Goal: Information Seeking & Learning: Learn about a topic

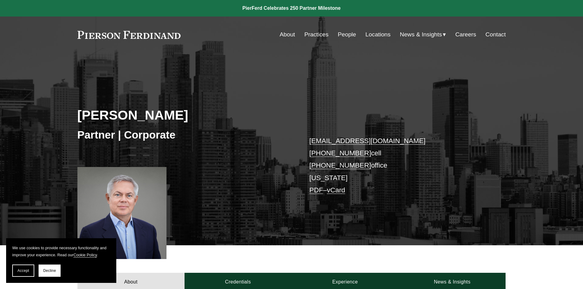
scroll to position [92, 0]
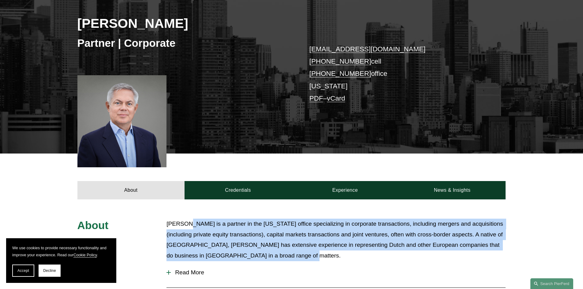
drag, startPoint x: 189, startPoint y: 224, endPoint x: 365, endPoint y: 253, distance: 179.0
click at [365, 253] on p "[PERSON_NAME] is a partner in the [US_STATE] office specializing in corporate t…" at bounding box center [336, 240] width 339 height 42
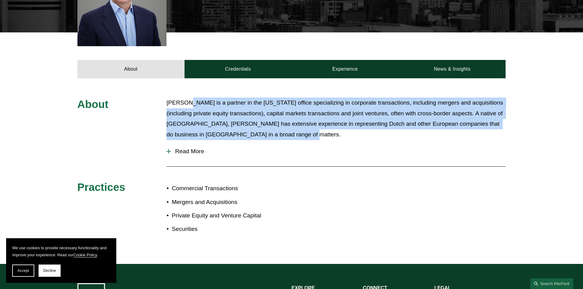
scroll to position [214, 0]
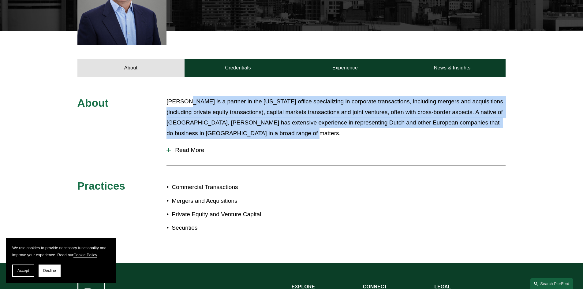
click at [179, 135] on p "[PERSON_NAME] is a partner in the [US_STATE] office specializing in corporate t…" at bounding box center [336, 117] width 339 height 42
drag, startPoint x: 186, startPoint y: 150, endPoint x: 208, endPoint y: 167, distance: 27.8
click at [188, 152] on span "Read More" at bounding box center [338, 150] width 335 height 7
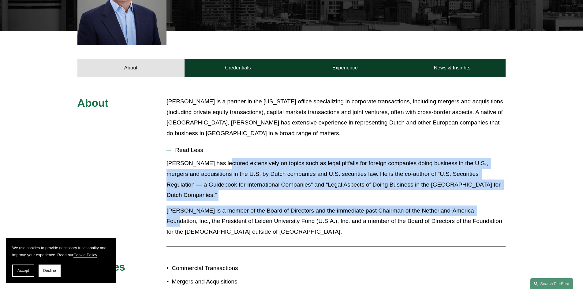
drag, startPoint x: 455, startPoint y: 199, endPoint x: 477, endPoint y: 202, distance: 22.1
click at [477, 202] on div "[PERSON_NAME] has lectured extensively on topics such as legal pitfalls for for…" at bounding box center [336, 200] width 339 height 84
click at [477, 206] on p "[PERSON_NAME] is a member of the Board of Directors and the immediate past Chai…" at bounding box center [336, 222] width 339 height 32
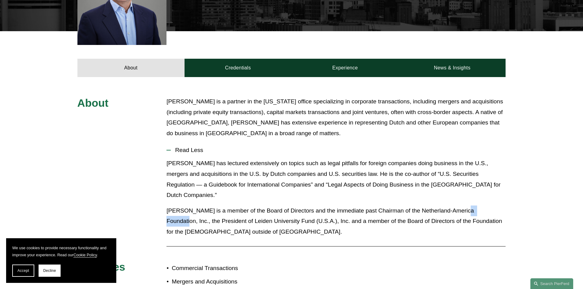
click at [477, 206] on p "[PERSON_NAME] is a member of the Board of Directors and the immediate past Chai…" at bounding box center [336, 222] width 339 height 32
click at [396, 210] on p "[PERSON_NAME] is a member of the Board of Directors and the immediate past Chai…" at bounding box center [336, 222] width 339 height 32
click at [398, 207] on p "[PERSON_NAME] is a member of the Board of Directors and the immediate past Chai…" at bounding box center [336, 222] width 339 height 32
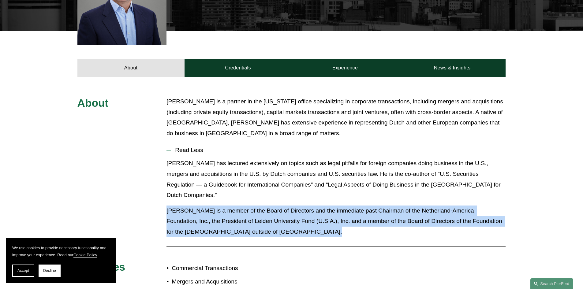
click at [398, 207] on p "[PERSON_NAME] is a member of the Board of Directors and the immediate past Chai…" at bounding box center [336, 222] width 339 height 32
click at [341, 208] on p "[PERSON_NAME] is a member of the Board of Directors and the immediate past Chai…" at bounding box center [336, 222] width 339 height 32
drag, startPoint x: 373, startPoint y: 208, endPoint x: 451, endPoint y: 233, distance: 82.4
click at [451, 233] on div "About [PERSON_NAME] is a partner in the [US_STATE] office specializing in corpo…" at bounding box center [291, 210] width 583 height 228
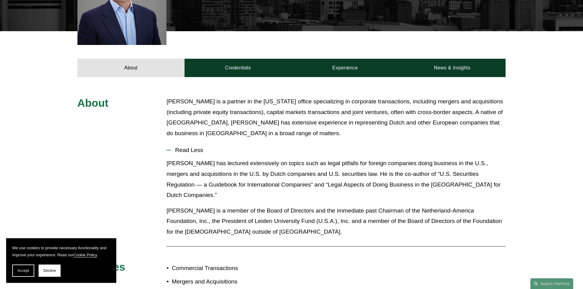
click at [451, 243] on div at bounding box center [336, 246] width 339 height 6
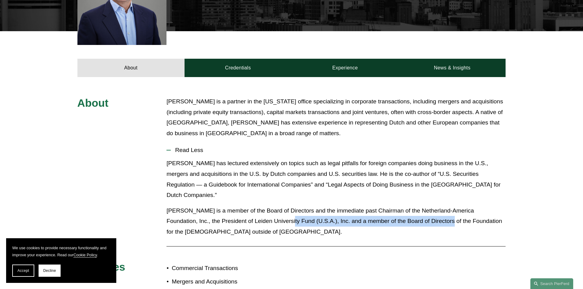
drag, startPoint x: 255, startPoint y: 211, endPoint x: 414, endPoint y: 209, distance: 159.0
click at [414, 209] on p "[PERSON_NAME] is a member of the Board of Directors and the immediate past Chai…" at bounding box center [336, 222] width 339 height 32
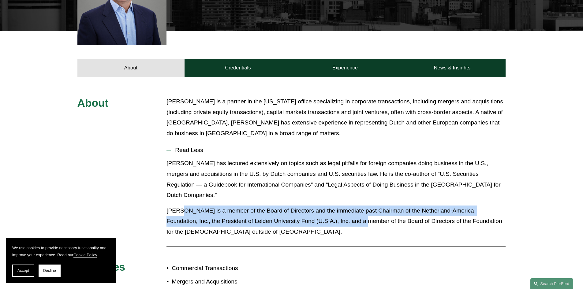
drag, startPoint x: 180, startPoint y: 203, endPoint x: 332, endPoint y: 207, distance: 152.0
click at [332, 207] on p "[PERSON_NAME] is a member of the Board of Directors and the immediate past Chai…" at bounding box center [336, 222] width 339 height 32
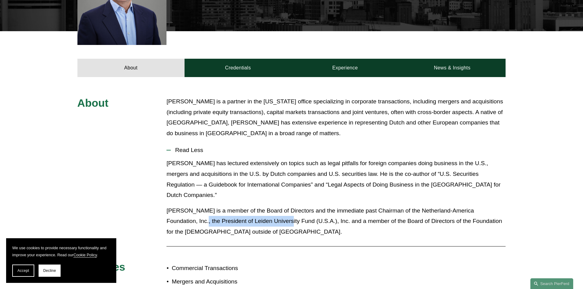
drag, startPoint x: 230, startPoint y: 210, endPoint x: 160, endPoint y: 211, distance: 70.4
click at [160, 211] on div "About [PERSON_NAME] is a partner in the [US_STATE] office specializing in corpo…" at bounding box center [291, 210] width 583 height 228
click at [300, 217] on p "[PERSON_NAME] is a member of the Board of Directors and the immediate past Chai…" at bounding box center [336, 222] width 339 height 32
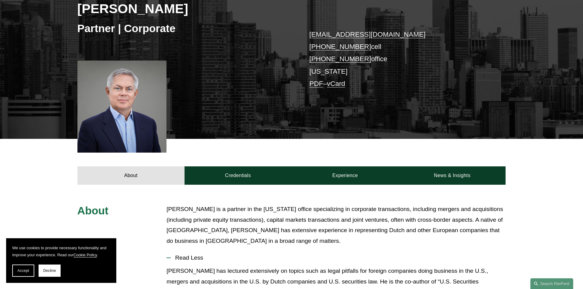
scroll to position [61, 0]
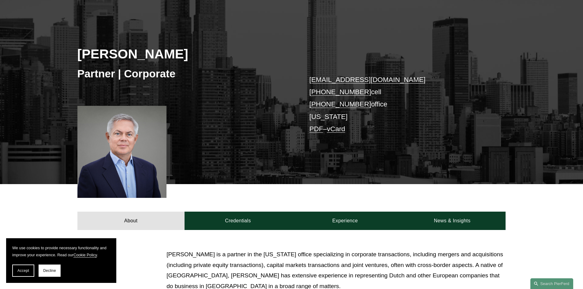
click at [134, 142] on div at bounding box center [121, 152] width 89 height 92
click at [132, 139] on div at bounding box center [121, 152] width 89 height 92
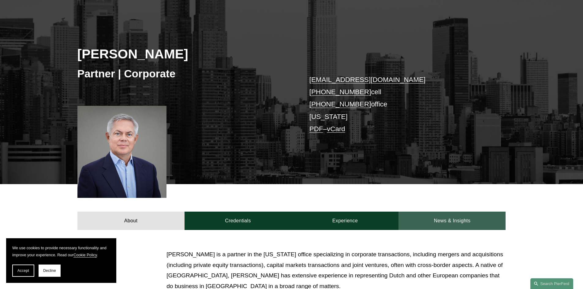
drag, startPoint x: 399, startPoint y: 220, endPoint x: 409, endPoint y: 219, distance: 10.1
click at [399, 220] on link "News & Insights" at bounding box center [452, 221] width 107 height 18
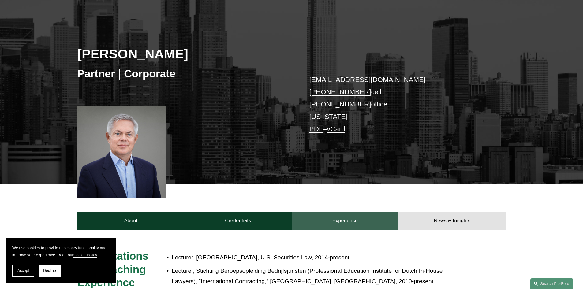
click at [336, 216] on link "Experience" at bounding box center [345, 221] width 107 height 18
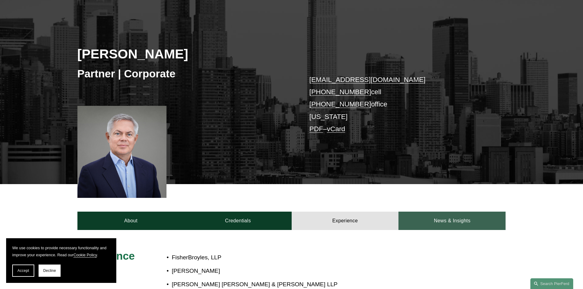
click at [416, 222] on link "News & Insights" at bounding box center [452, 221] width 107 height 18
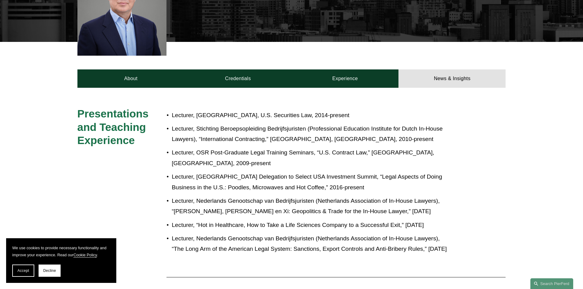
scroll to position [214, 0]
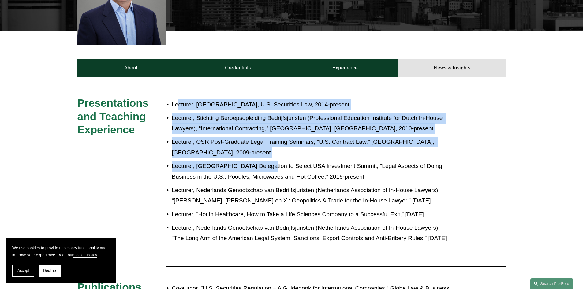
drag, startPoint x: 180, startPoint y: 108, endPoint x: 262, endPoint y: 165, distance: 99.4
click at [262, 165] on ul "Lecturer, [GEOGRAPHIC_DATA], U.S. Securities Law, 2014-present Lecturer, Sticht…" at bounding box center [310, 172] width 286 height 145
click at [262, 165] on p "Lecturer, [GEOGRAPHIC_DATA] Delegation to Select USA Investment Summit, “Legal …" at bounding box center [312, 171] width 281 height 21
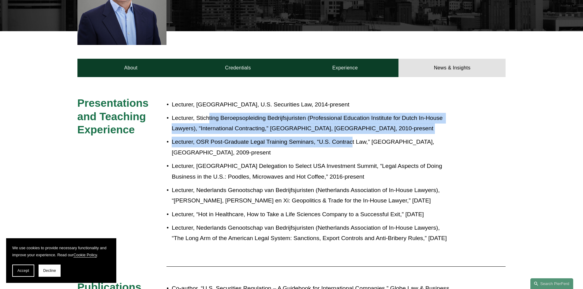
drag, startPoint x: 209, startPoint y: 122, endPoint x: 352, endPoint y: 136, distance: 144.3
click at [352, 136] on ul "Lecturer, [GEOGRAPHIC_DATA], U.S. Securities Law, 2014-present Lecturer, Sticht…" at bounding box center [310, 172] width 286 height 145
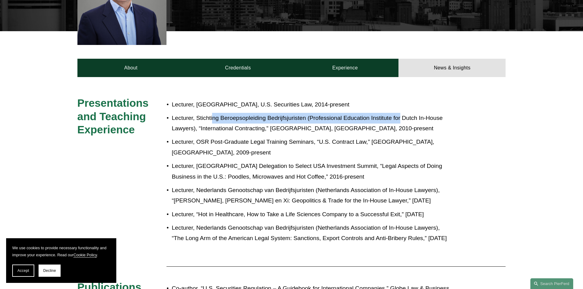
drag, startPoint x: 354, startPoint y: 122, endPoint x: 401, endPoint y: 122, distance: 46.2
click at [401, 122] on p "Lecturer, Stichting Beroepsopleiding Bedrijfsjuristen (Professional Education I…" at bounding box center [312, 123] width 281 height 21
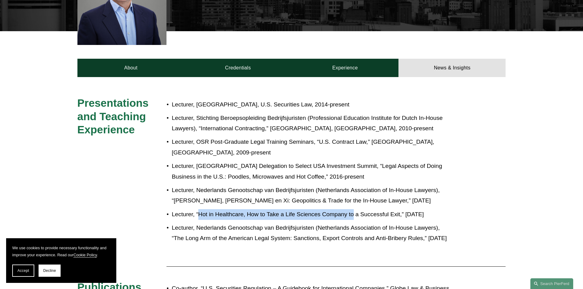
drag, startPoint x: 200, startPoint y: 216, endPoint x: 355, endPoint y: 218, distance: 155.0
click at [355, 218] on p "Lecturer, “Hot in Healthcare, How to Take a Life Sciences Company to a Successf…" at bounding box center [312, 214] width 281 height 11
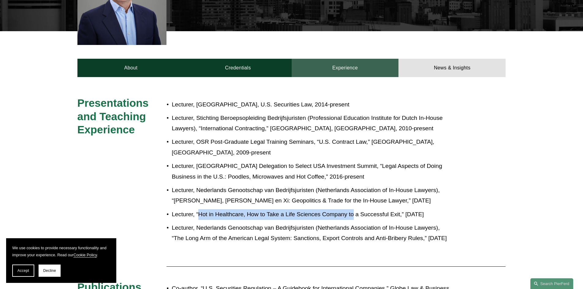
click at [347, 69] on link "Experience" at bounding box center [345, 68] width 107 height 18
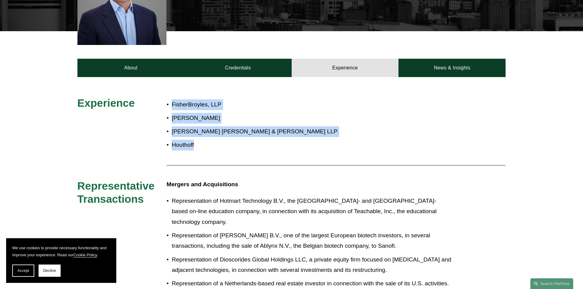
drag, startPoint x: 161, startPoint y: 104, endPoint x: 273, endPoint y: 141, distance: 117.6
click at [273, 141] on p "Houthoff" at bounding box center [312, 145] width 281 height 11
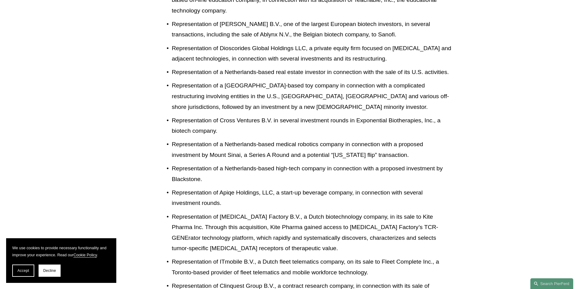
scroll to position [490, 0]
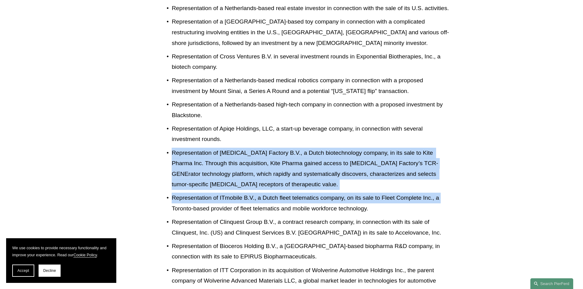
drag, startPoint x: 163, startPoint y: 142, endPoint x: 469, endPoint y: 184, distance: 308.4
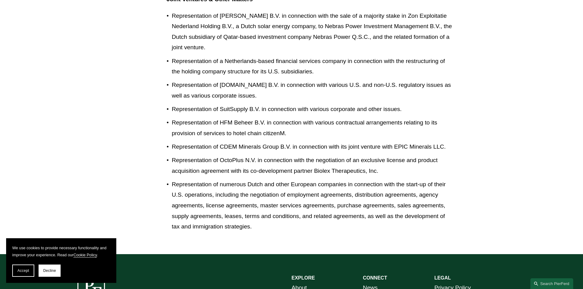
scroll to position [1164, 0]
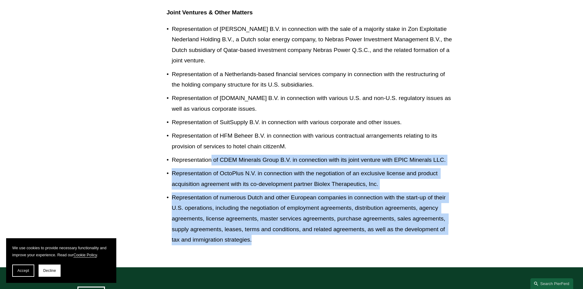
drag, startPoint x: 212, startPoint y: 141, endPoint x: 454, endPoint y: 235, distance: 259.0
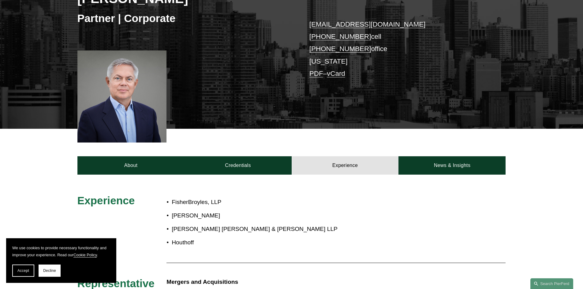
scroll to position [95, 0]
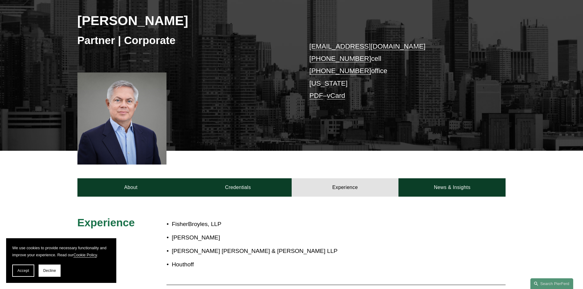
click at [127, 139] on div at bounding box center [121, 119] width 89 height 92
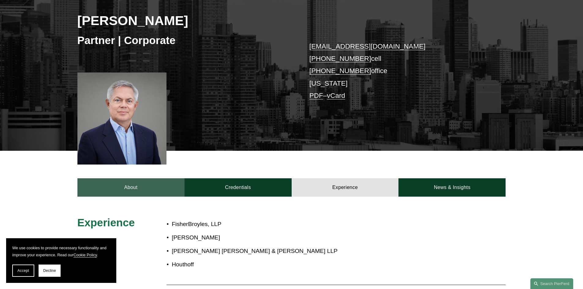
click at [143, 189] on link "About" at bounding box center [130, 188] width 107 height 18
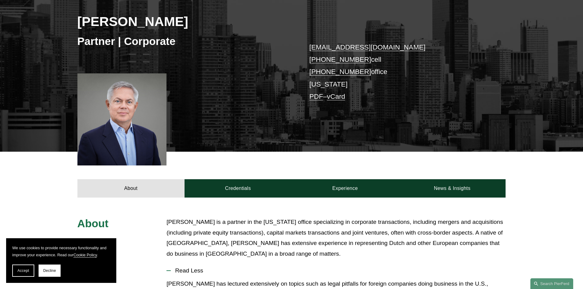
scroll to position [93, 0]
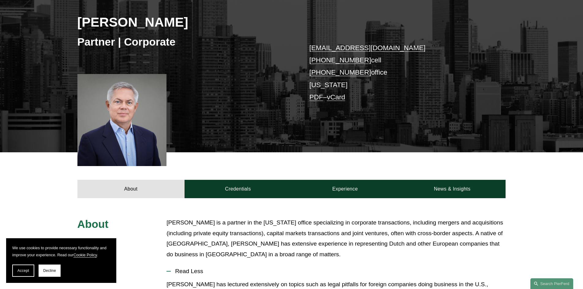
click at [164, 104] on div at bounding box center [121, 120] width 89 height 92
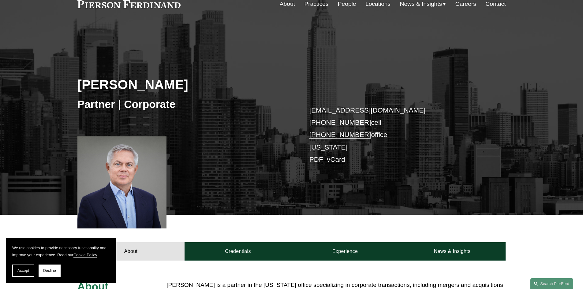
scroll to position [1, 0]
